Goal: Task Accomplishment & Management: Manage account settings

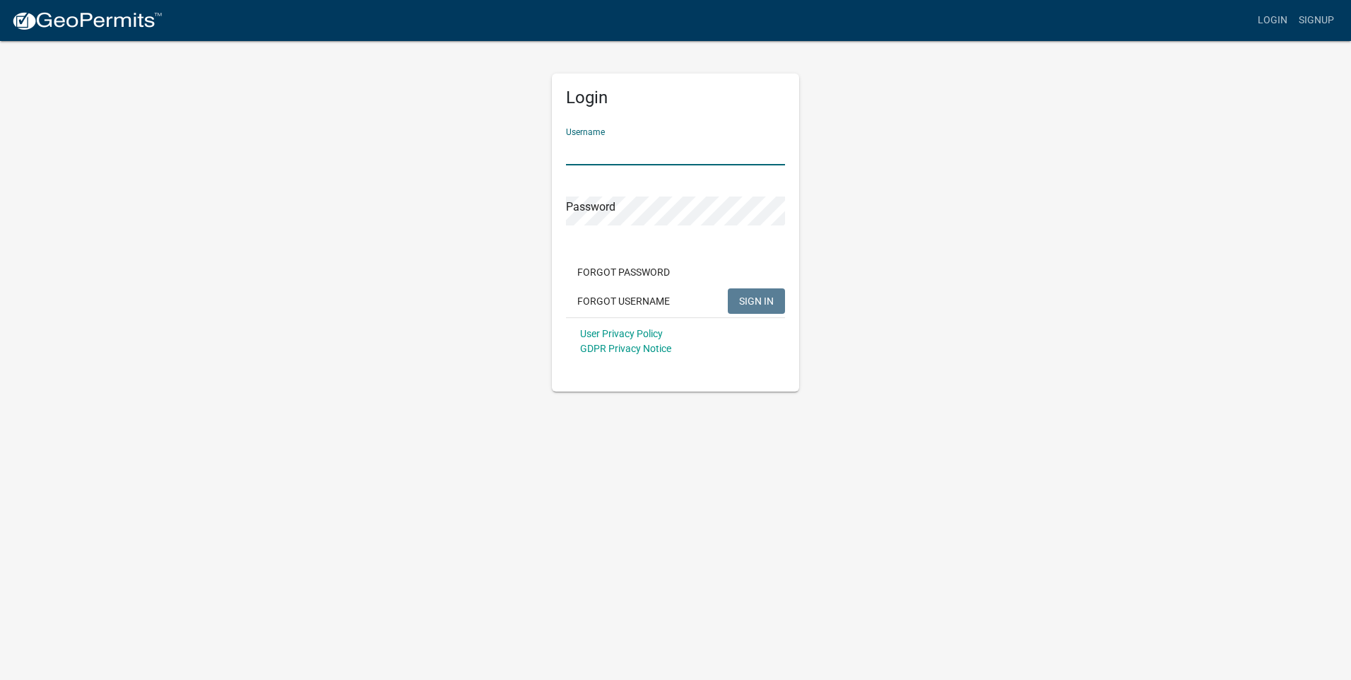
click at [609, 146] on input "Username" at bounding box center [675, 150] width 219 height 29
type input "D"
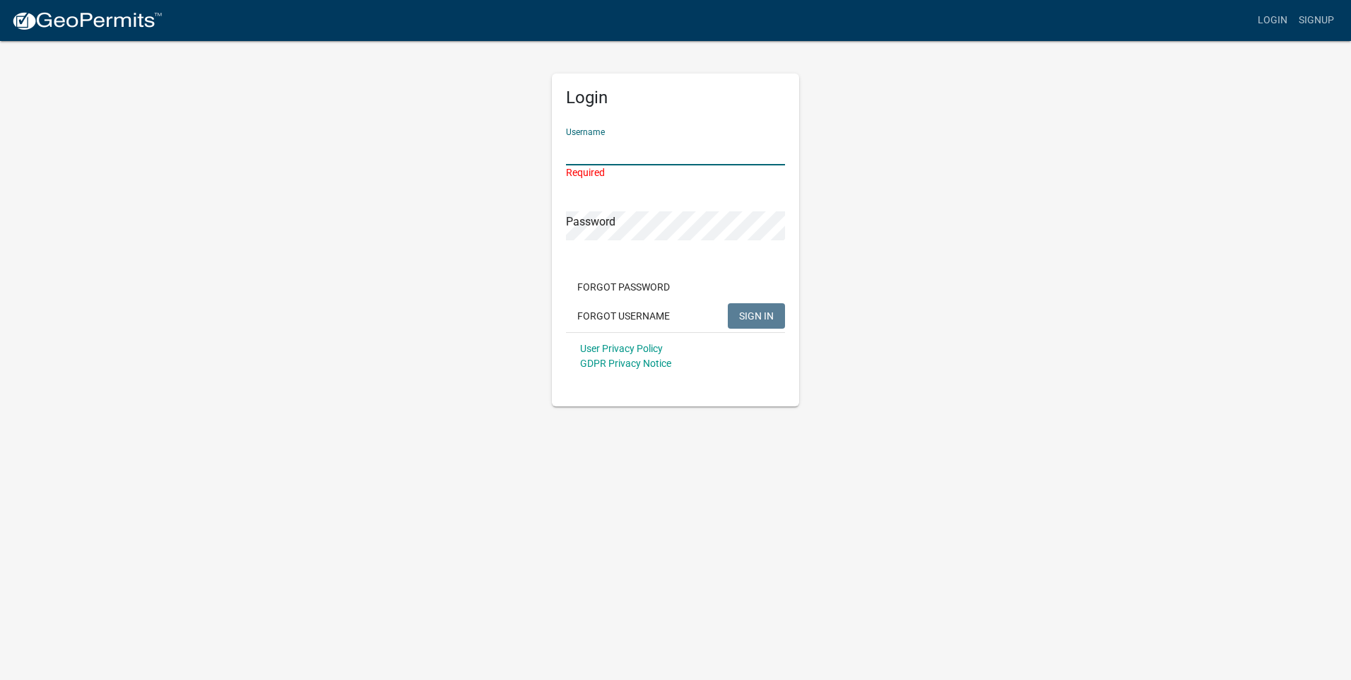
type input "d"
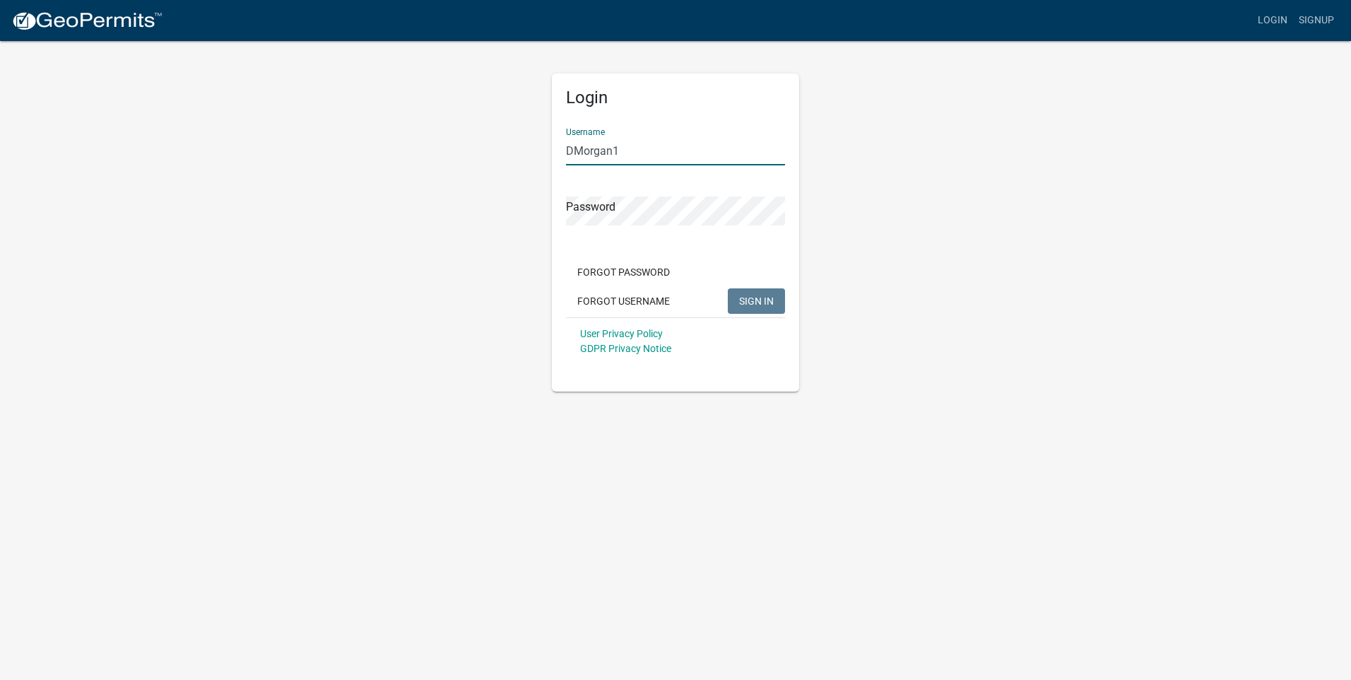
type input "DMorgan1"
click at [756, 293] on button "SIGN IN" at bounding box center [756, 300] width 57 height 25
click at [758, 301] on span "SIGN IN" at bounding box center [756, 300] width 35 height 11
